Goal: Navigation & Orientation: Find specific page/section

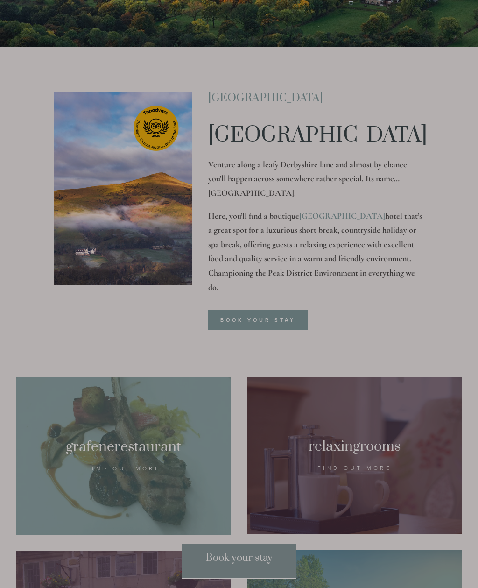
scroll to position [279, 0]
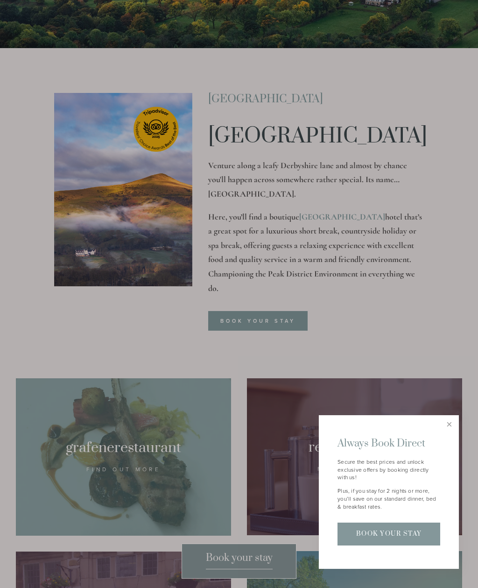
click at [453, 433] on link "Close" at bounding box center [449, 425] width 16 height 16
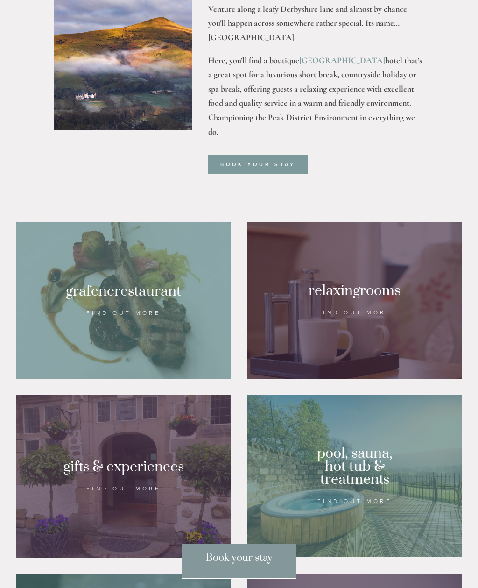
scroll to position [438, 0]
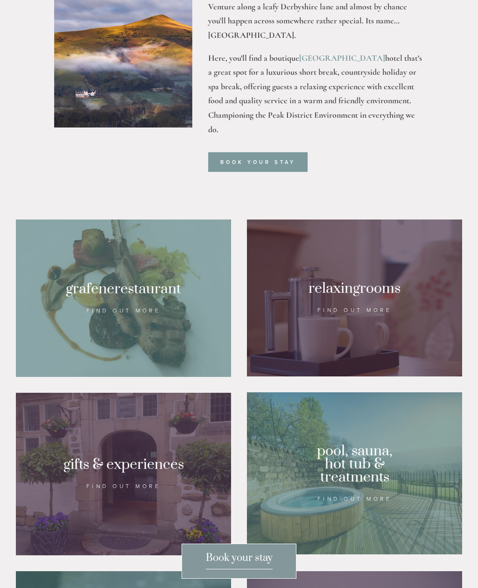
click at [193, 343] on div at bounding box center [123, 297] width 215 height 157
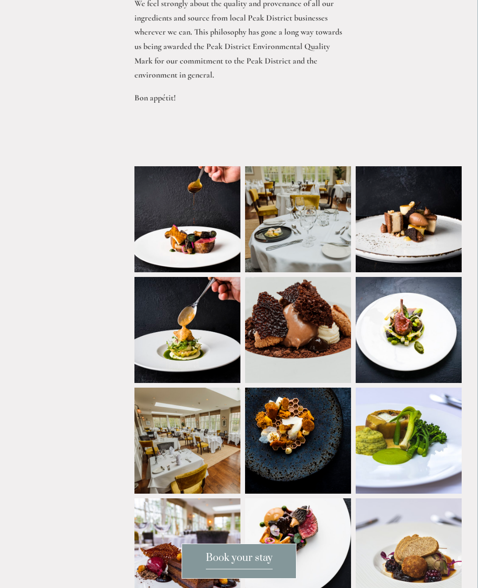
scroll to position [661, 0]
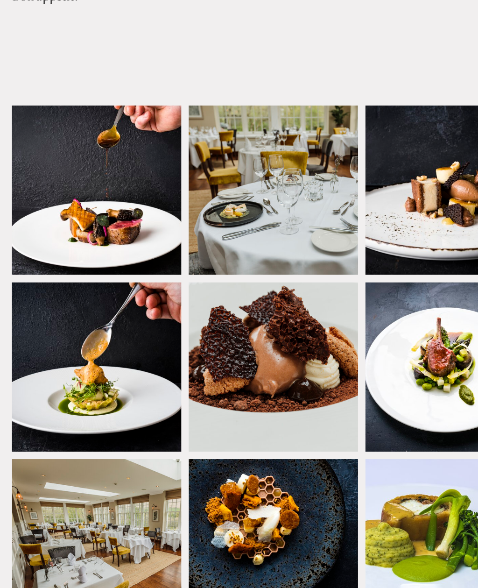
click at [244, 155] on img at bounding box center [323, 208] width 159 height 106
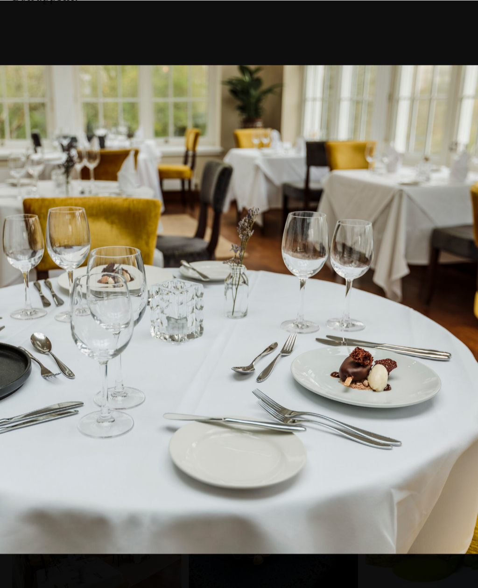
scroll to position [661, 7]
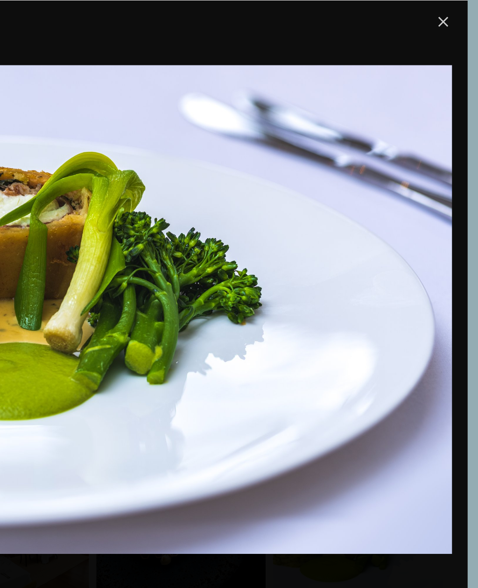
click at [451, 97] on link "Close" at bounding box center [456, 102] width 11 height 11
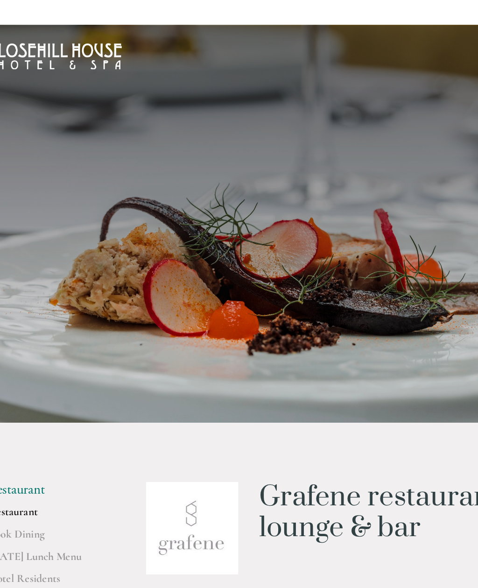
scroll to position [0, 0]
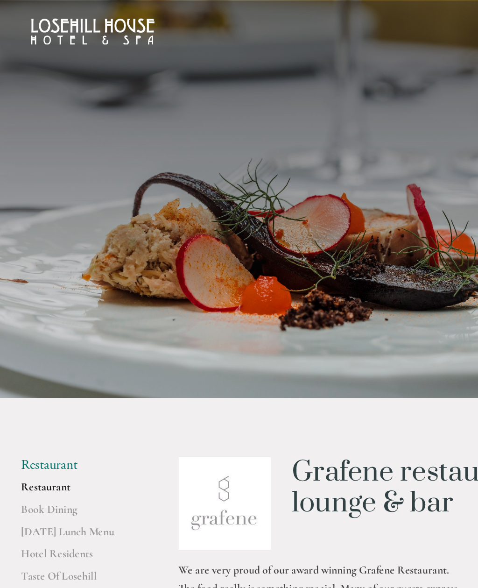
click at [71, 402] on link "[DATE] Lunch Menu" at bounding box center [60, 404] width 89 height 17
